Goal: Register for event/course

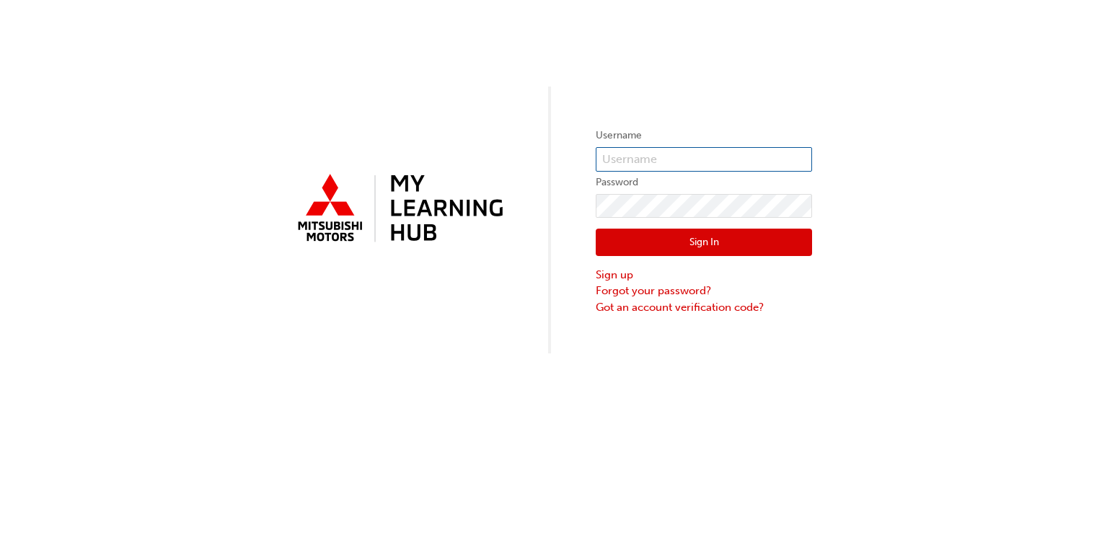
type input "0007067194"
click at [716, 245] on button "Sign In" at bounding box center [704, 242] width 216 height 27
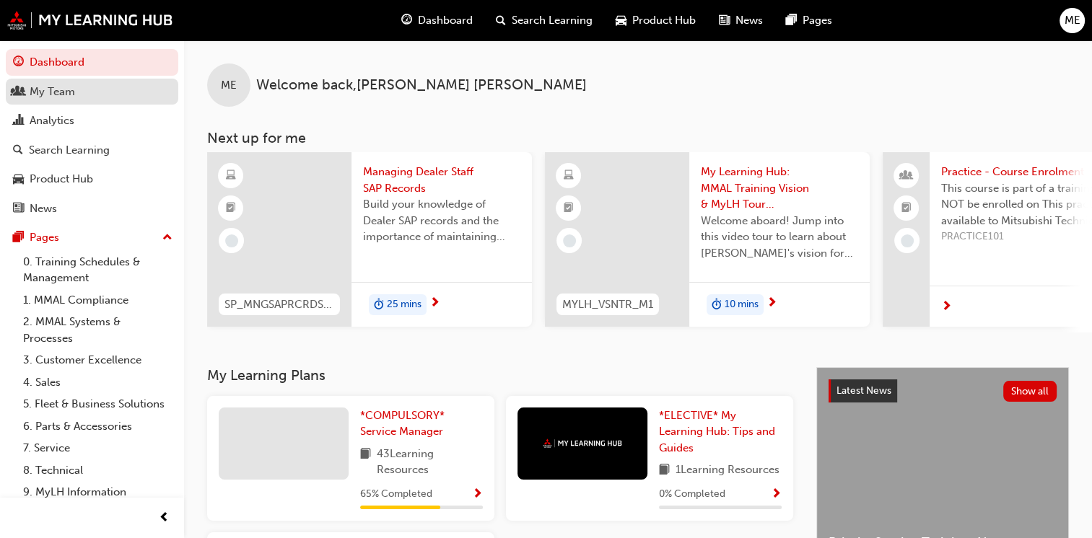
click at [76, 92] on div "My Team" at bounding box center [92, 92] width 158 height 18
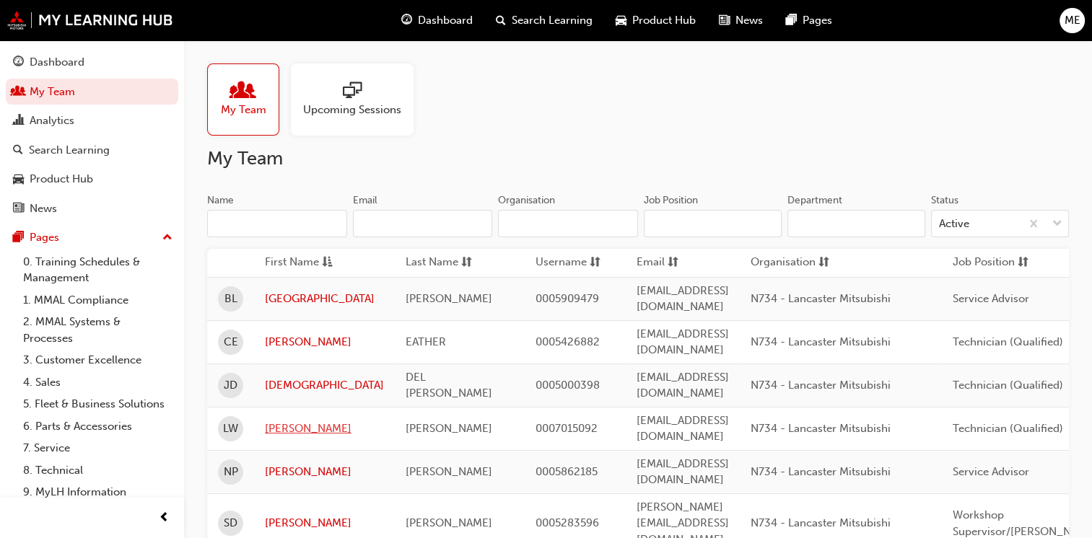
click at [276, 421] on link "[PERSON_NAME]" at bounding box center [324, 429] width 119 height 17
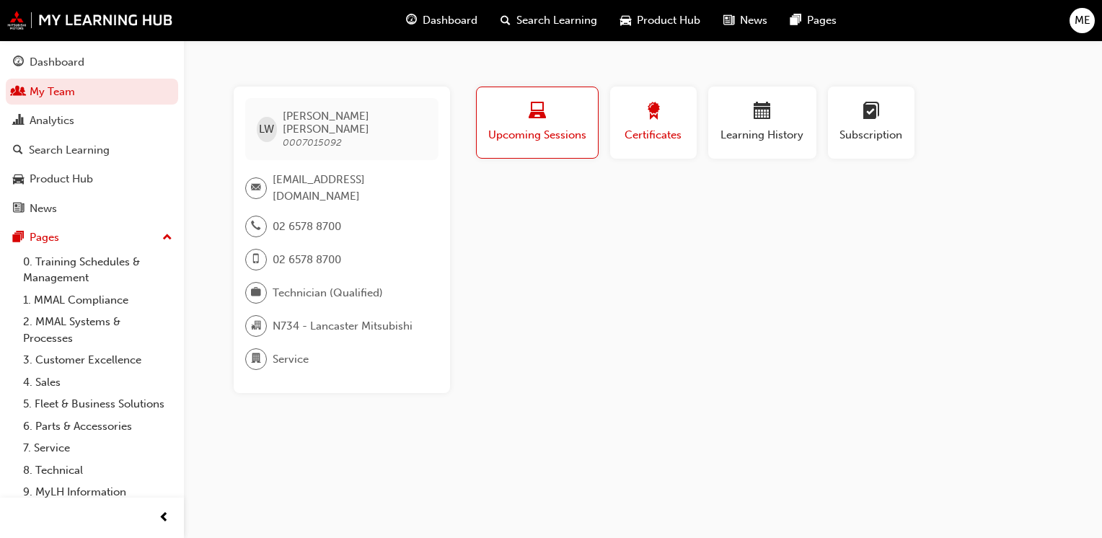
click at [650, 131] on span "Certificates" at bounding box center [653, 135] width 65 height 17
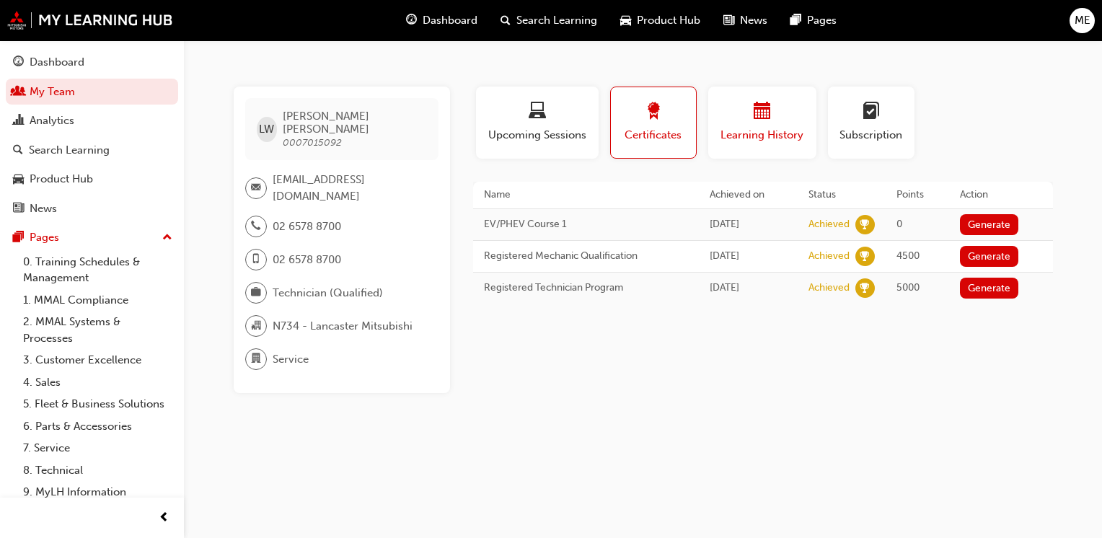
click at [754, 132] on span "Learning History" at bounding box center [762, 135] width 87 height 17
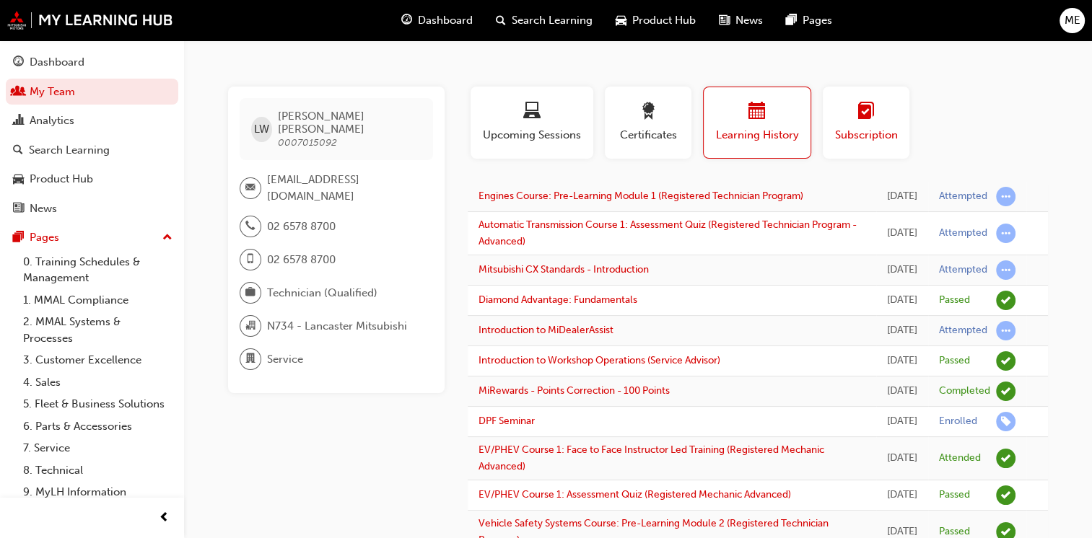
click at [852, 113] on div "button" at bounding box center [865, 113] width 65 height 22
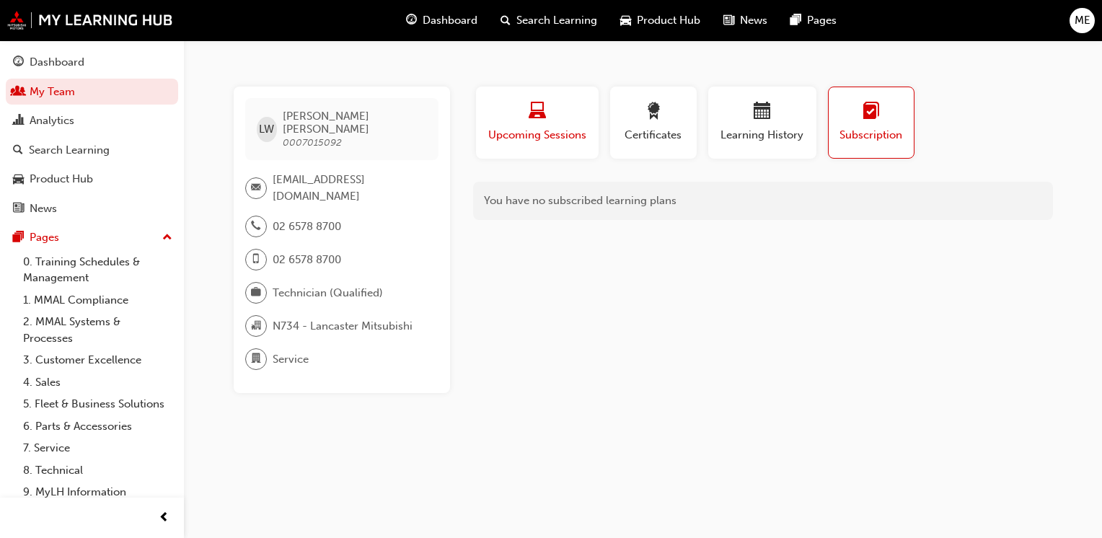
click at [548, 137] on span "Upcoming Sessions" at bounding box center [537, 135] width 101 height 17
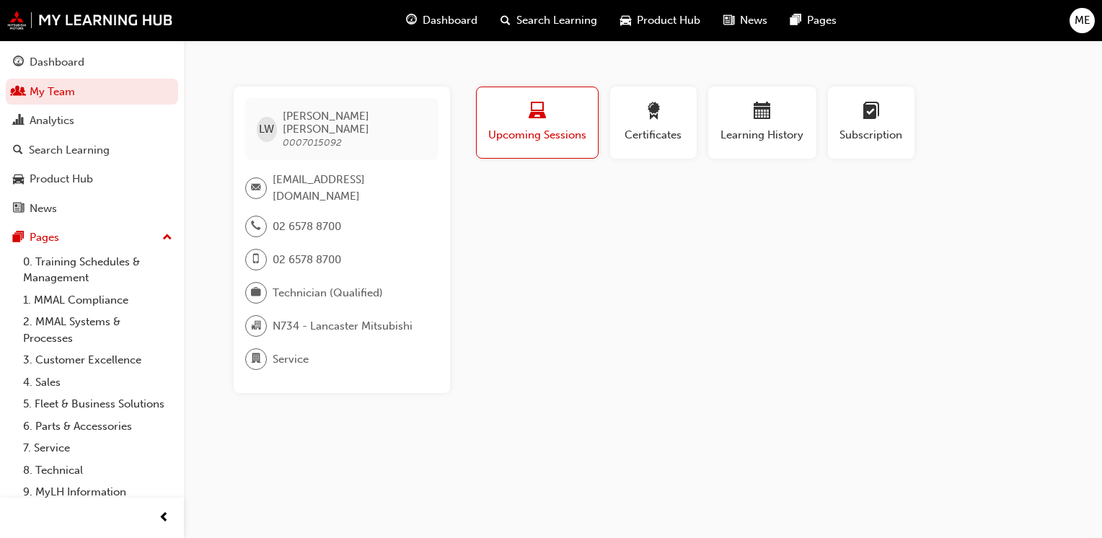
click at [536, 107] on span "laptop-icon" at bounding box center [537, 111] width 17 height 19
click at [49, 460] on link "7. Service" at bounding box center [97, 448] width 161 height 22
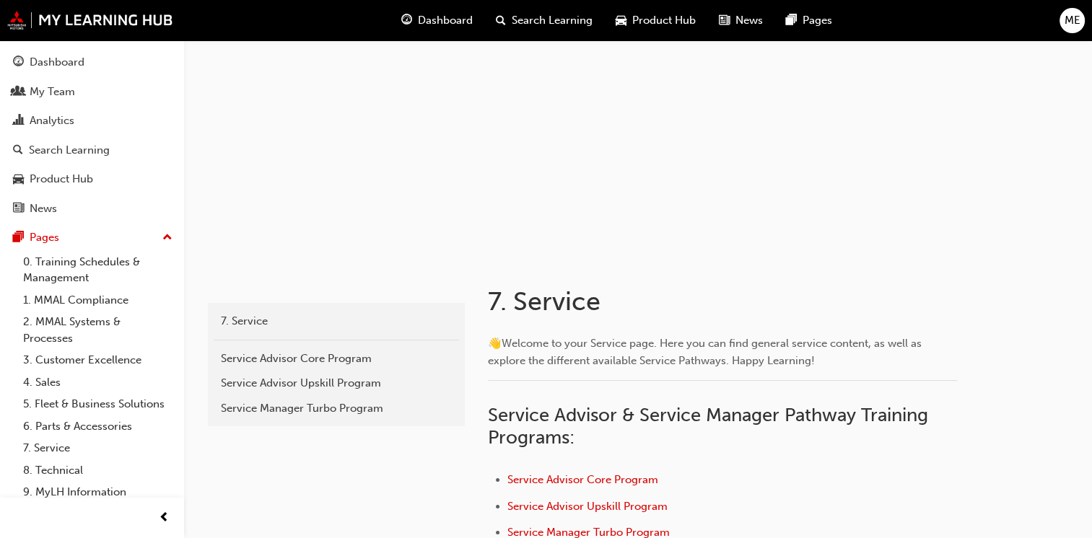
scroll to position [144, 0]
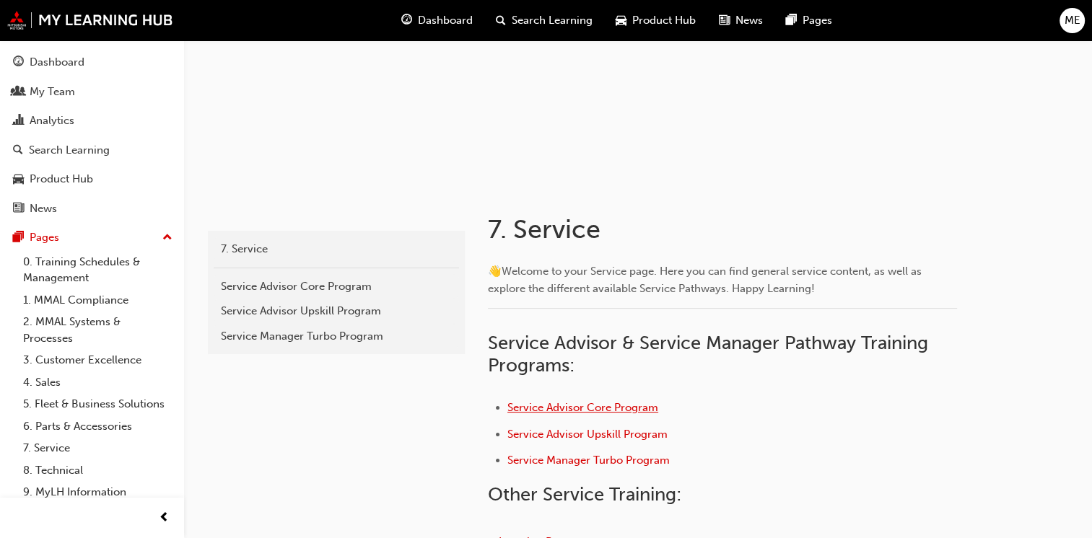
click at [635, 410] on span "Service Advisor Core Program" at bounding box center [582, 407] width 151 height 13
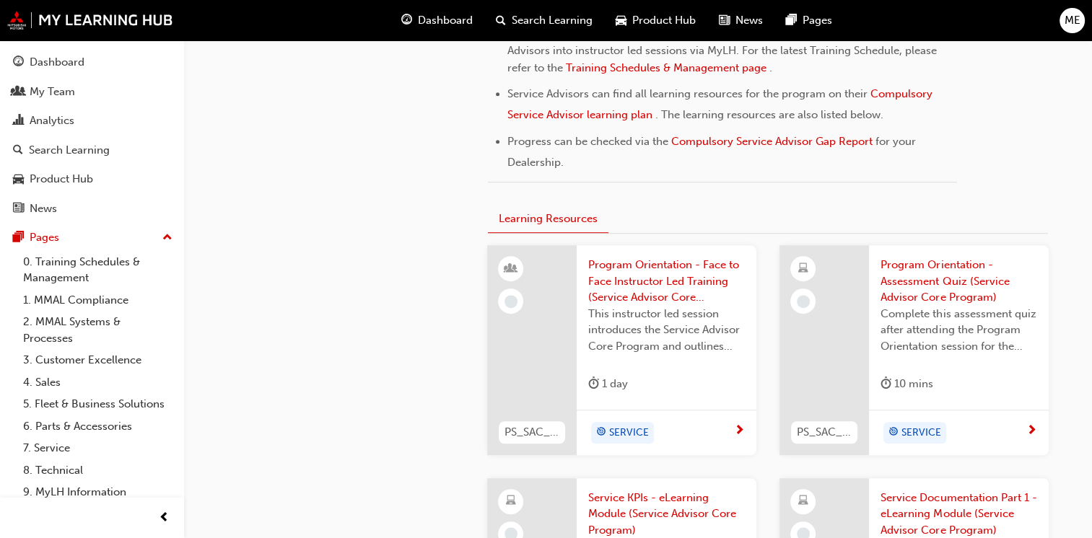
scroll to position [866, 0]
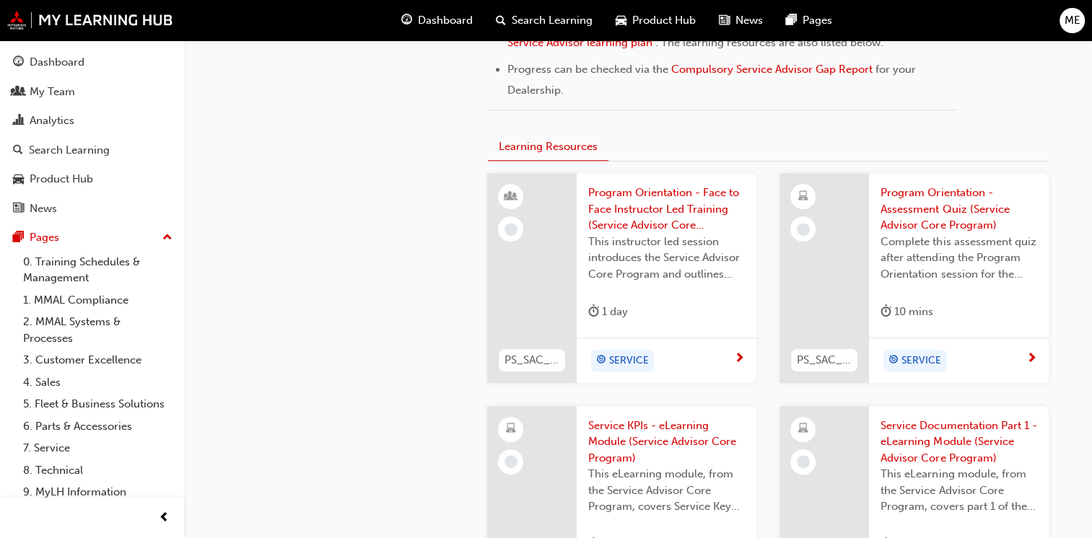
click at [651, 271] on span "This instructor led session introduces the Service Advisor Core Program and out…" at bounding box center [666, 258] width 157 height 49
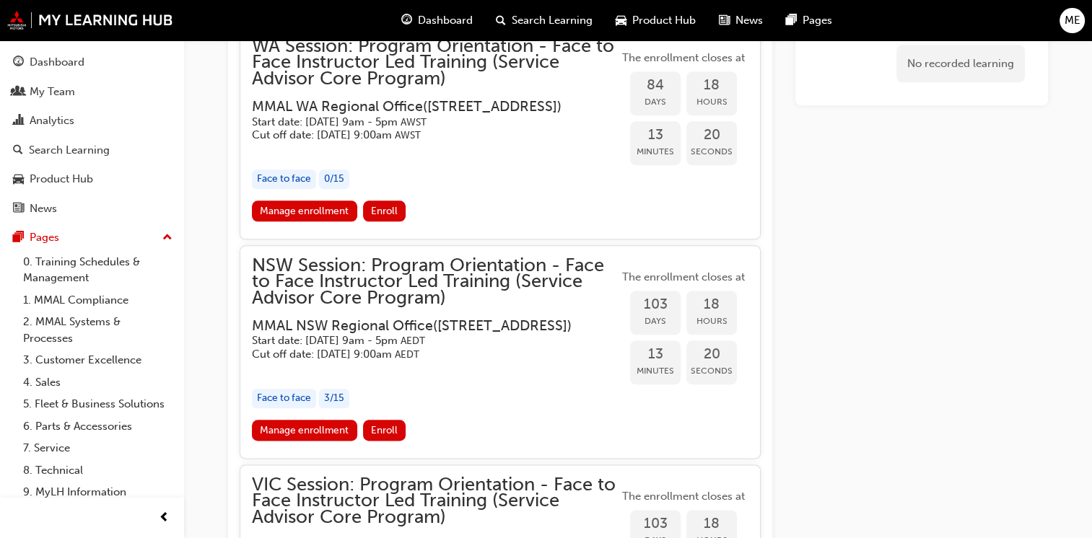
scroll to position [1644, 0]
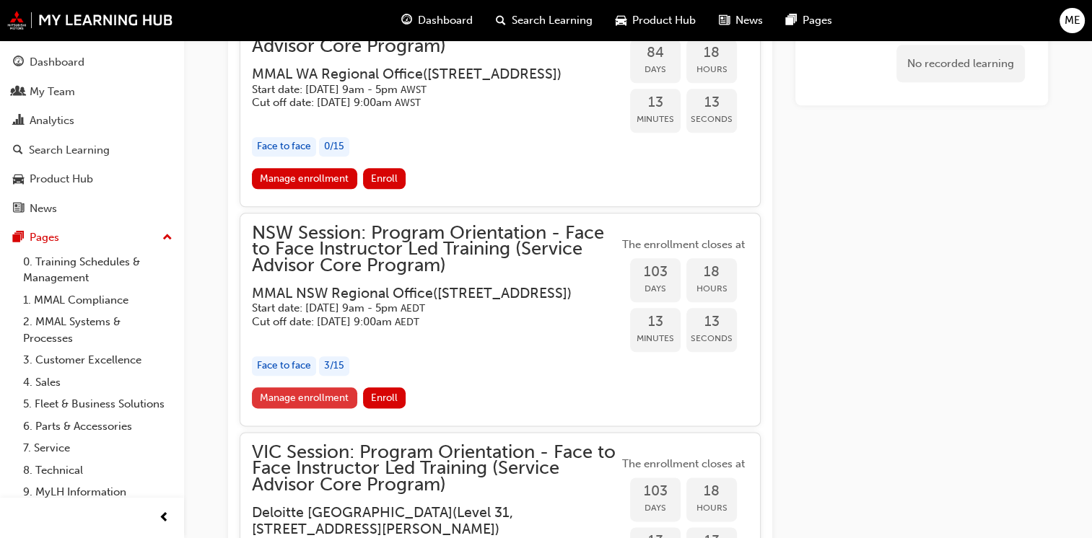
click at [328, 408] on link "Manage enrollment" at bounding box center [304, 397] width 105 height 21
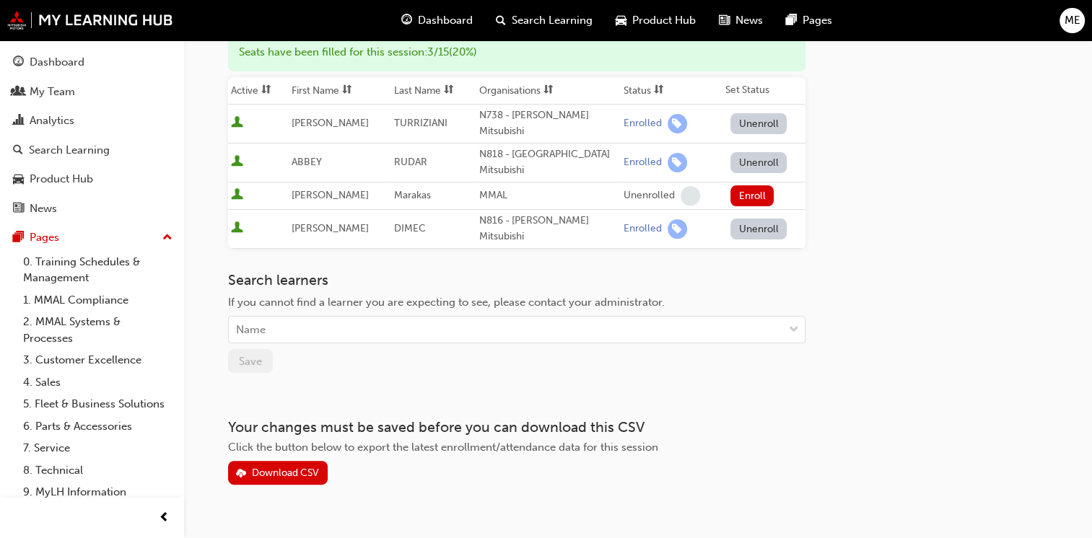
scroll to position [232, 0]
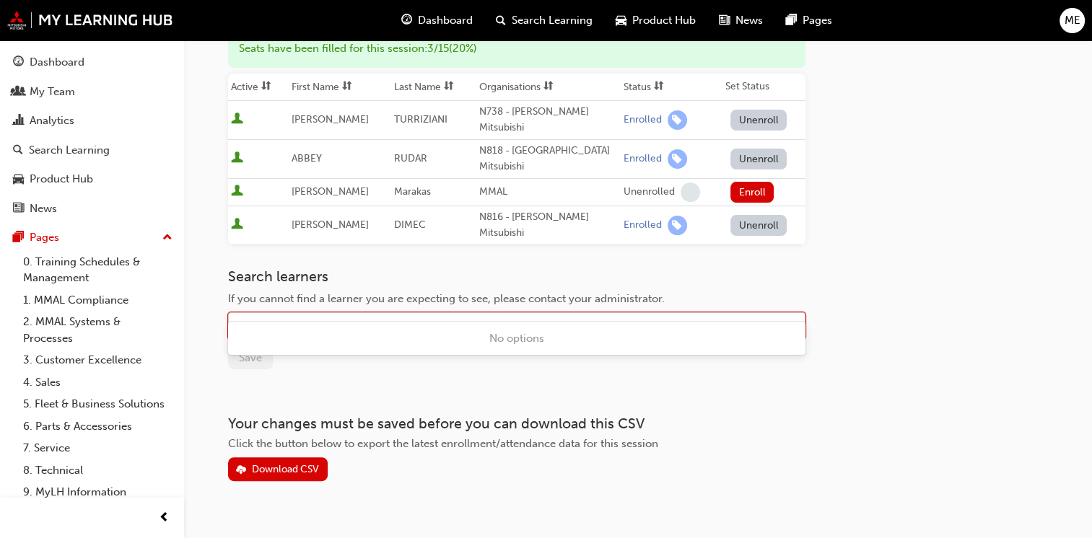
click at [795, 317] on span "down-icon" at bounding box center [794, 326] width 10 height 19
click at [654, 314] on div "Name" at bounding box center [506, 326] width 554 height 25
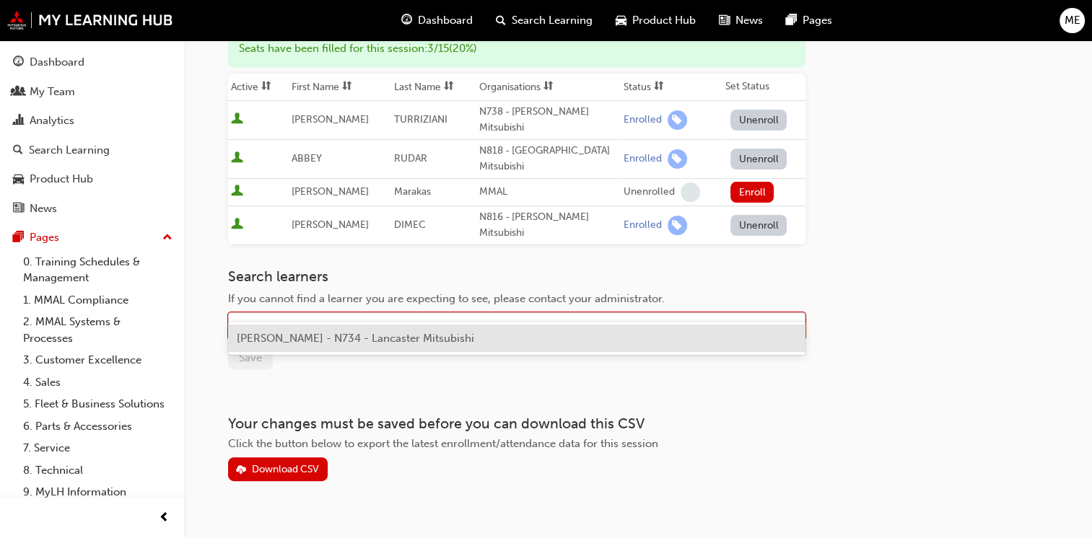
type input "[PERSON_NAME]"
click at [341, 334] on span "[PERSON_NAME] - N734 - Lancaster Mitsubishi" at bounding box center [355, 338] width 237 height 13
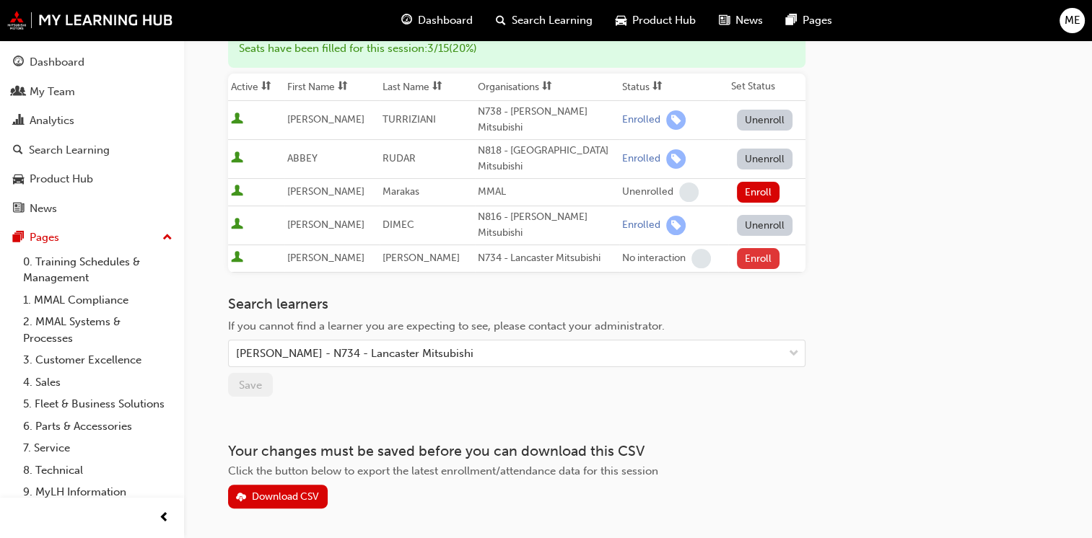
click at [756, 248] on button "Enroll" at bounding box center [758, 258] width 43 height 21
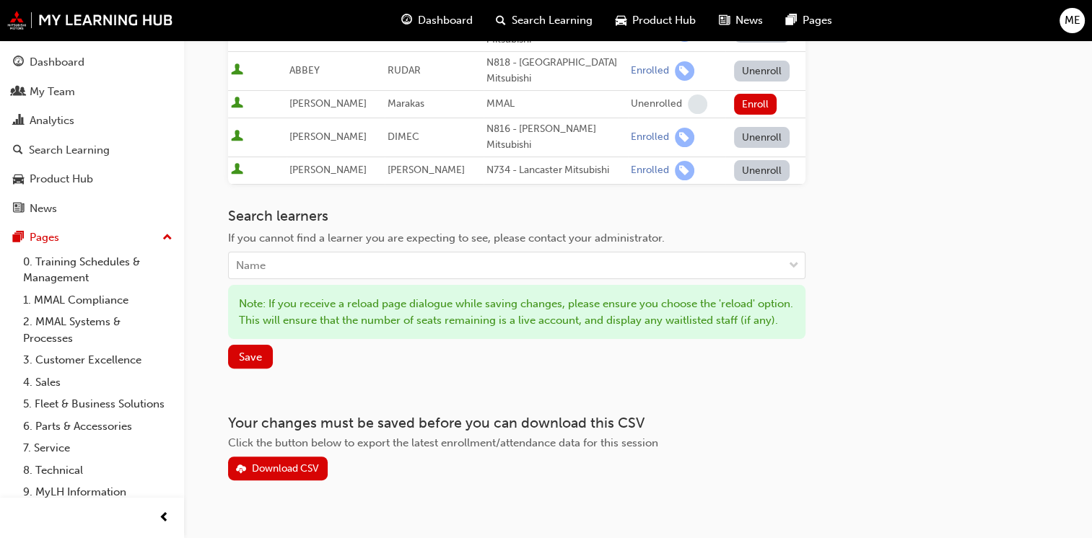
scroll to position [335, 0]
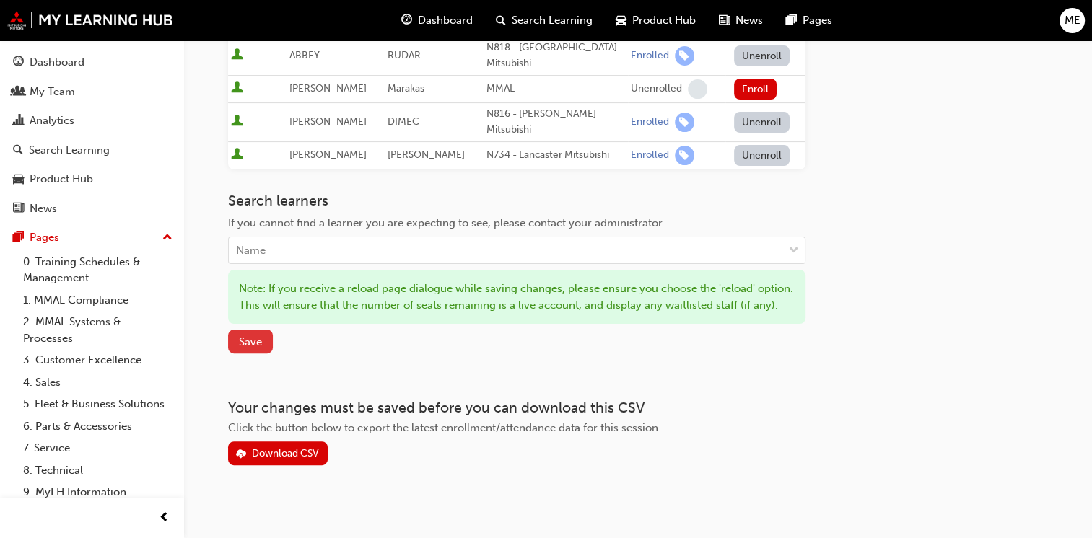
click at [248, 335] on span "Save" at bounding box center [250, 341] width 23 height 13
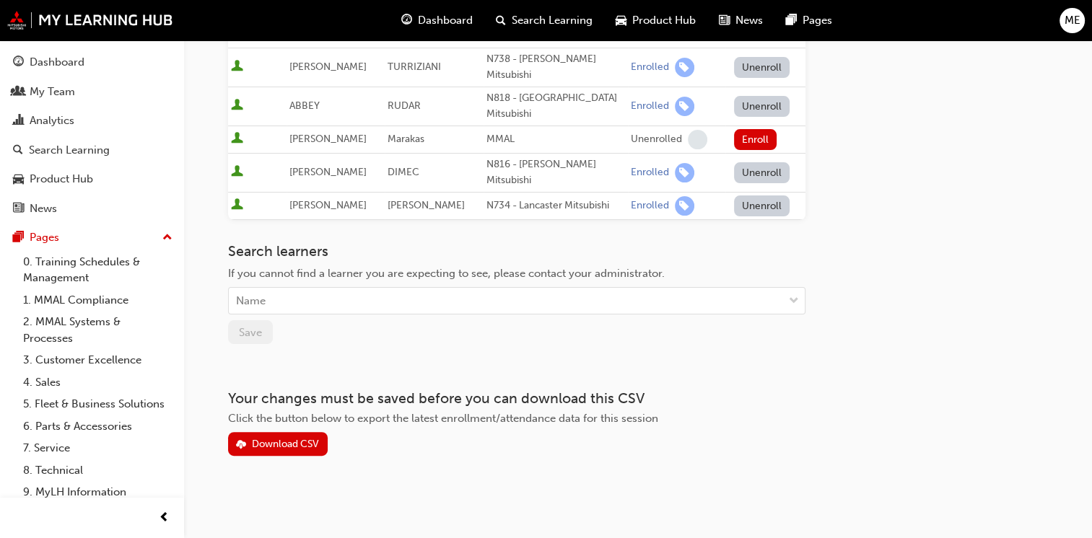
scroll to position [260, 0]
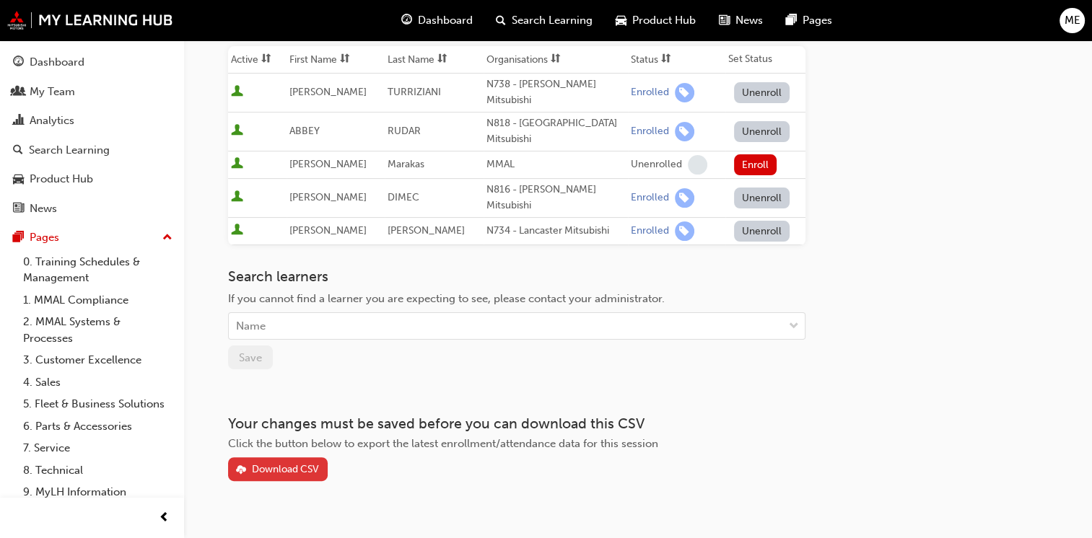
click at [281, 463] on div "Download CSV" at bounding box center [285, 469] width 67 height 12
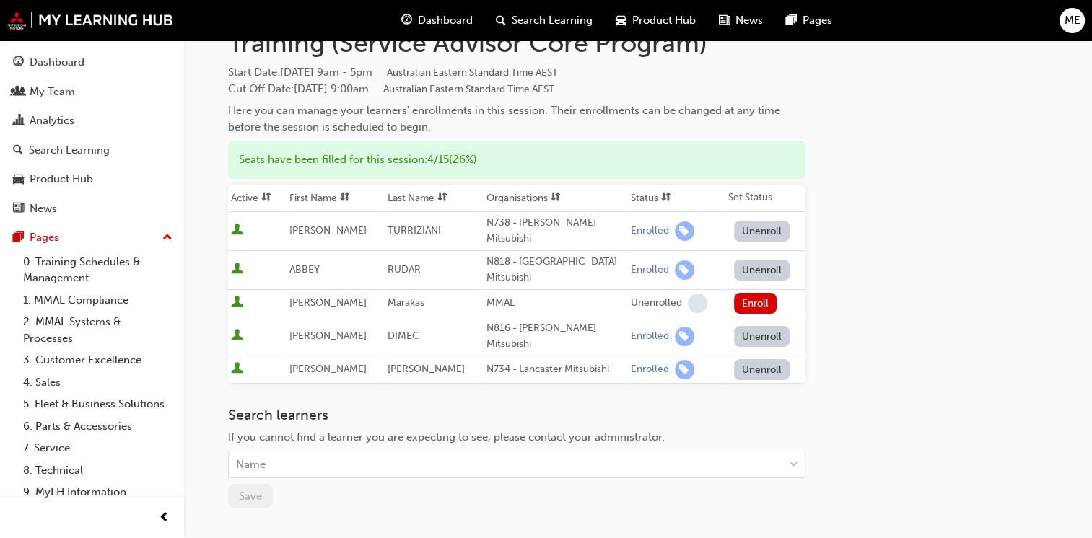
scroll to position [115, 0]
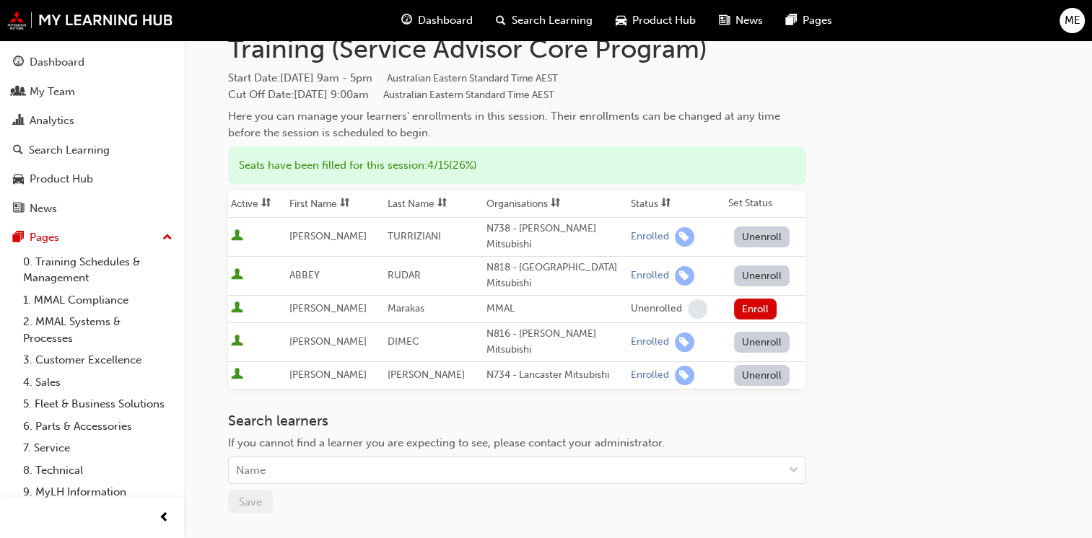
click at [949, 260] on div "Go to session detail page Manage enrollment for NSW Session: Program Orientatio…" at bounding box center [638, 275] width 820 height 701
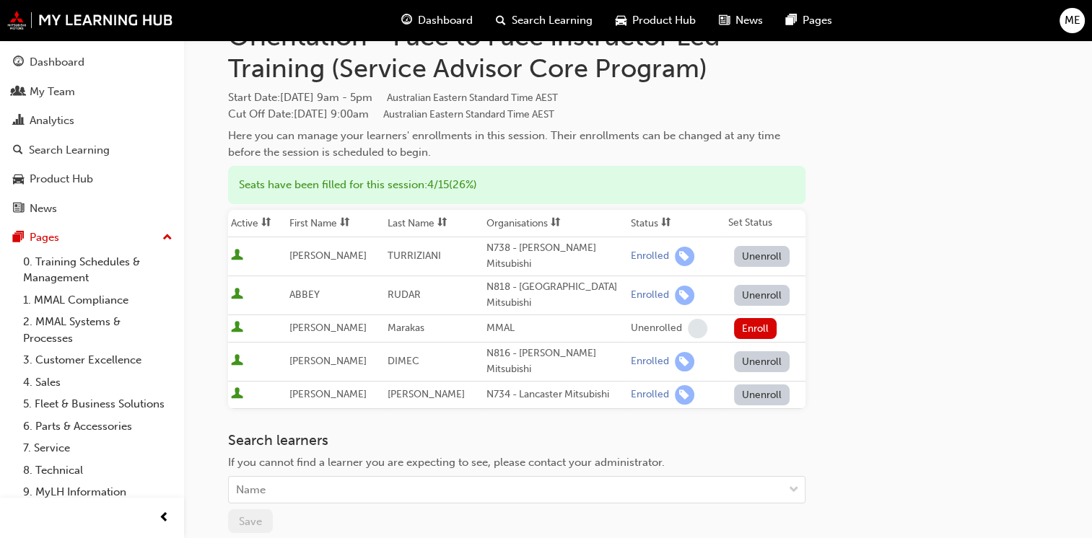
scroll to position [0, 0]
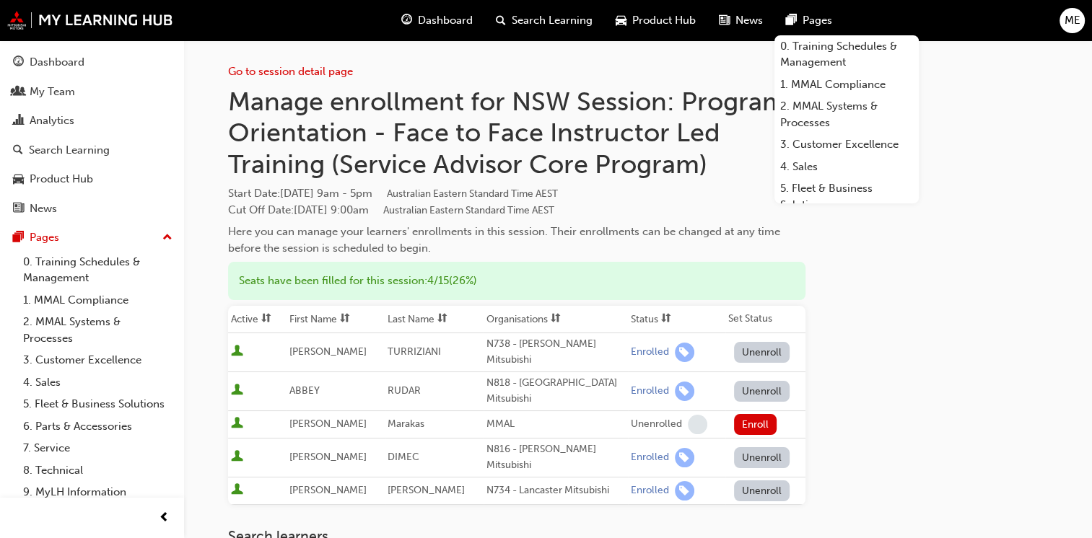
click at [276, 213] on span "Cut Off Date : [DATE] 9:00am Australian Eastern Standard Time AEST" at bounding box center [391, 209] width 326 height 13
drag, startPoint x: 276, startPoint y: 213, endPoint x: 316, endPoint y: 216, distance: 39.8
click at [315, 215] on span "Cut Off Date : [DATE] 9:00am Australian Eastern Standard Time AEST" at bounding box center [391, 209] width 326 height 13
drag, startPoint x: 271, startPoint y: 213, endPoint x: 380, endPoint y: 204, distance: 108.6
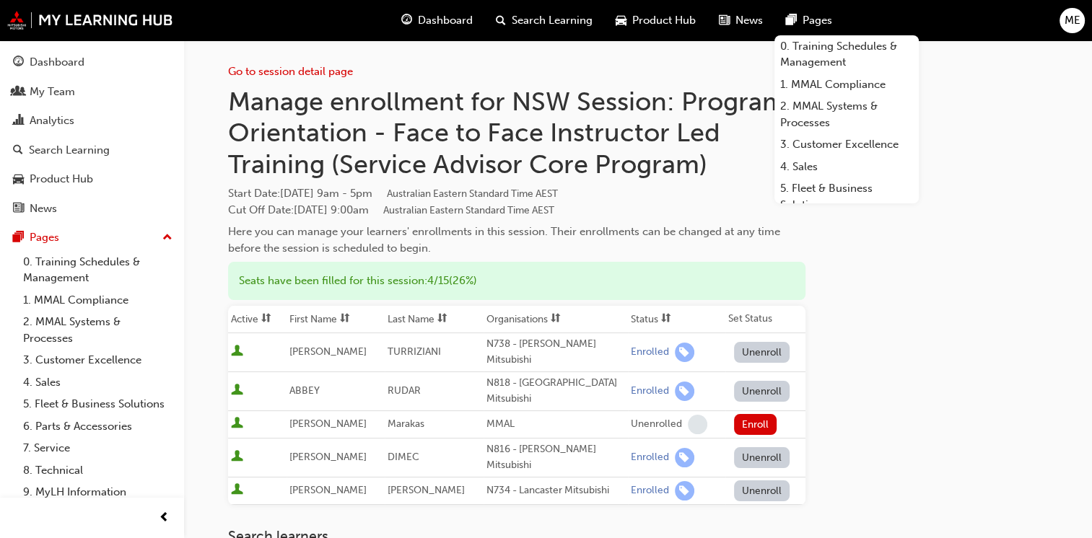
click at [380, 204] on span "Cut Off Date : [DATE] 9:00am Australian Eastern Standard Time AEST" at bounding box center [391, 209] width 326 height 13
drag, startPoint x: 380, startPoint y: 204, endPoint x: 364, endPoint y: 204, distance: 15.9
copy span "Date : [DATE],"
